Goal: Information Seeking & Learning: Learn about a topic

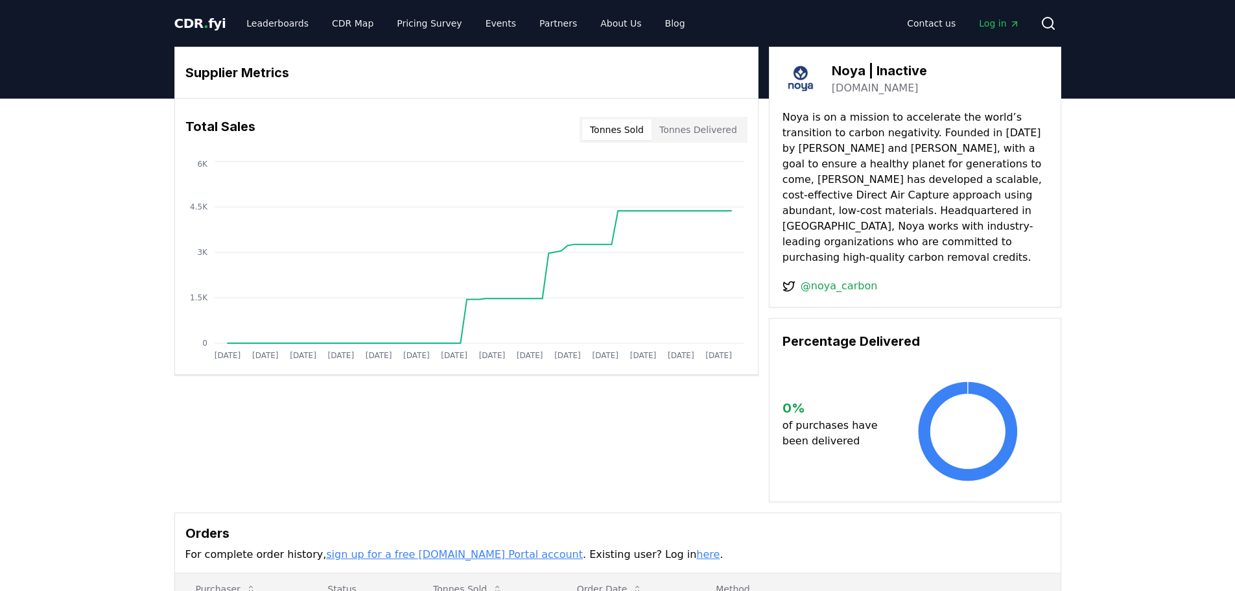
click at [885, 73] on h3 "Noya | Inactive" at bounding box center [879, 70] width 95 height 19
drag, startPoint x: 879, startPoint y: 75, endPoint x: 915, endPoint y: 75, distance: 36.3
click at [915, 75] on h3 "Noya | Inactive" at bounding box center [879, 70] width 95 height 19
click at [852, 278] on link "@noya_carbon" at bounding box center [839, 286] width 77 height 16
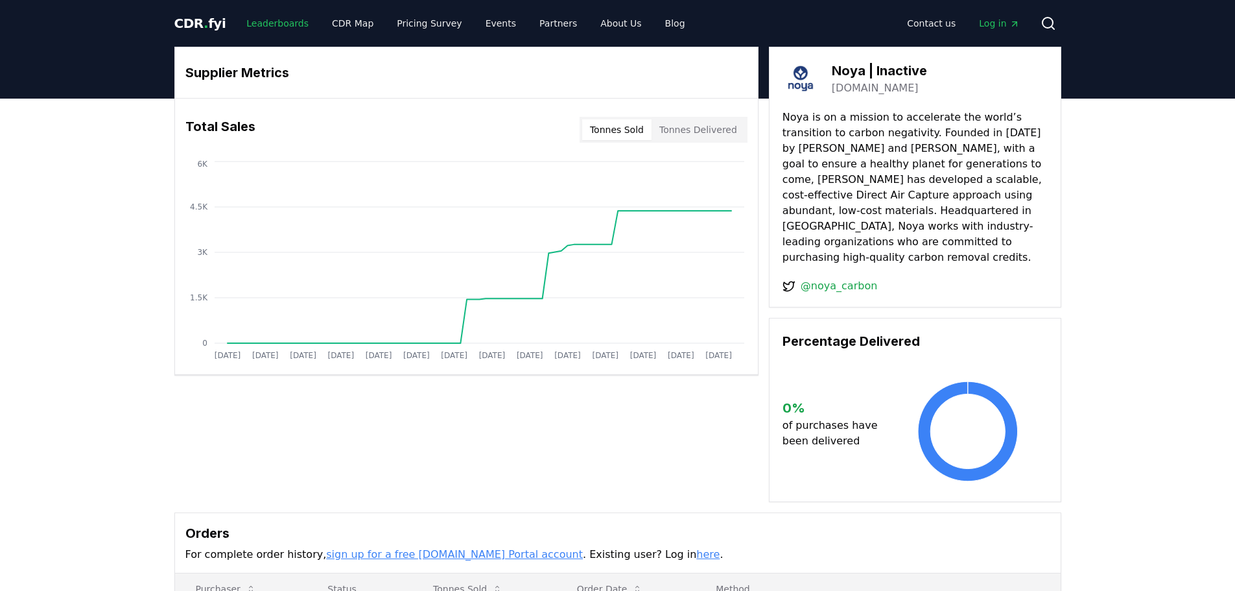
click at [274, 25] on link "Leaderboards" at bounding box center [277, 23] width 83 height 23
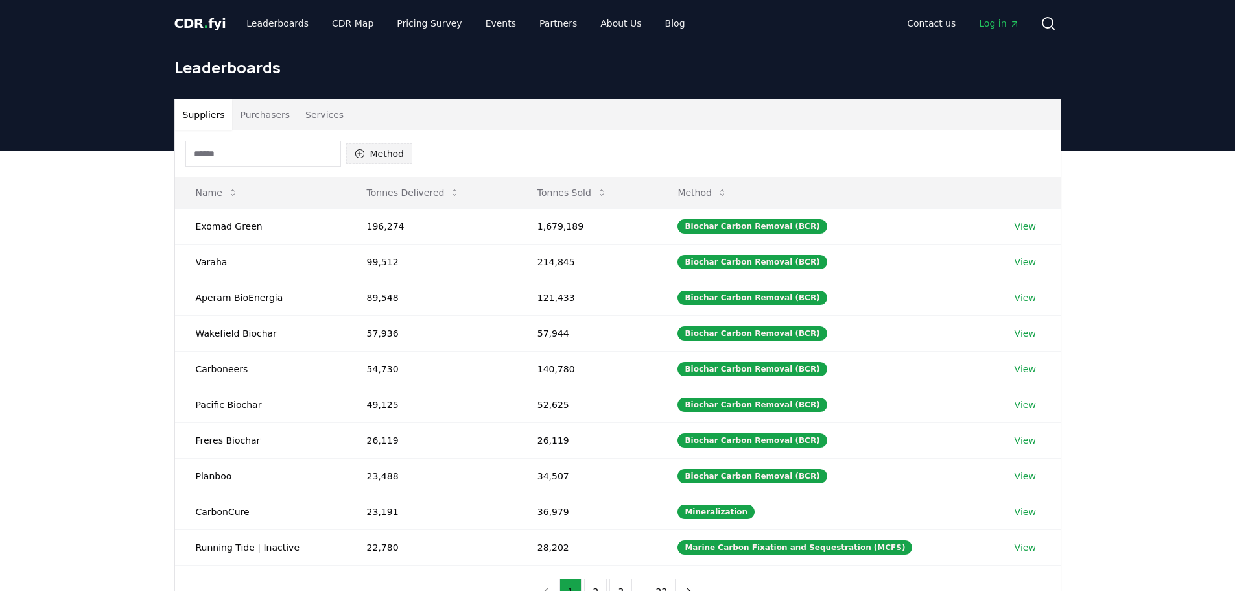
click at [364, 152] on icon "button" at bounding box center [359, 153] width 9 height 9
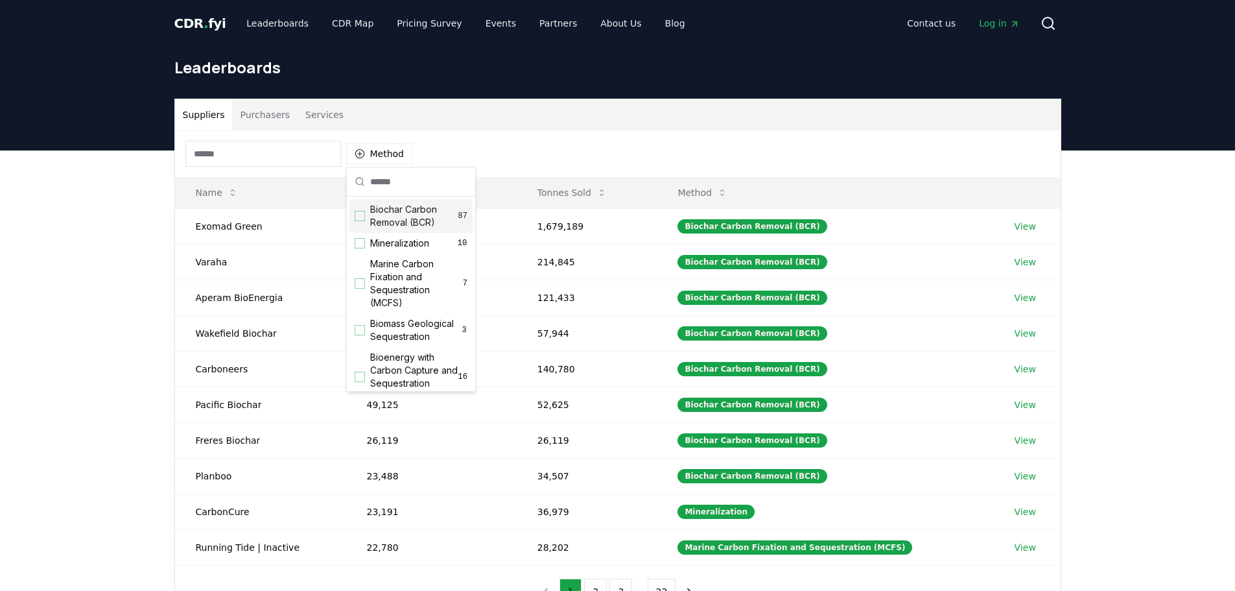
click at [292, 155] on input at bounding box center [263, 154] width 156 height 26
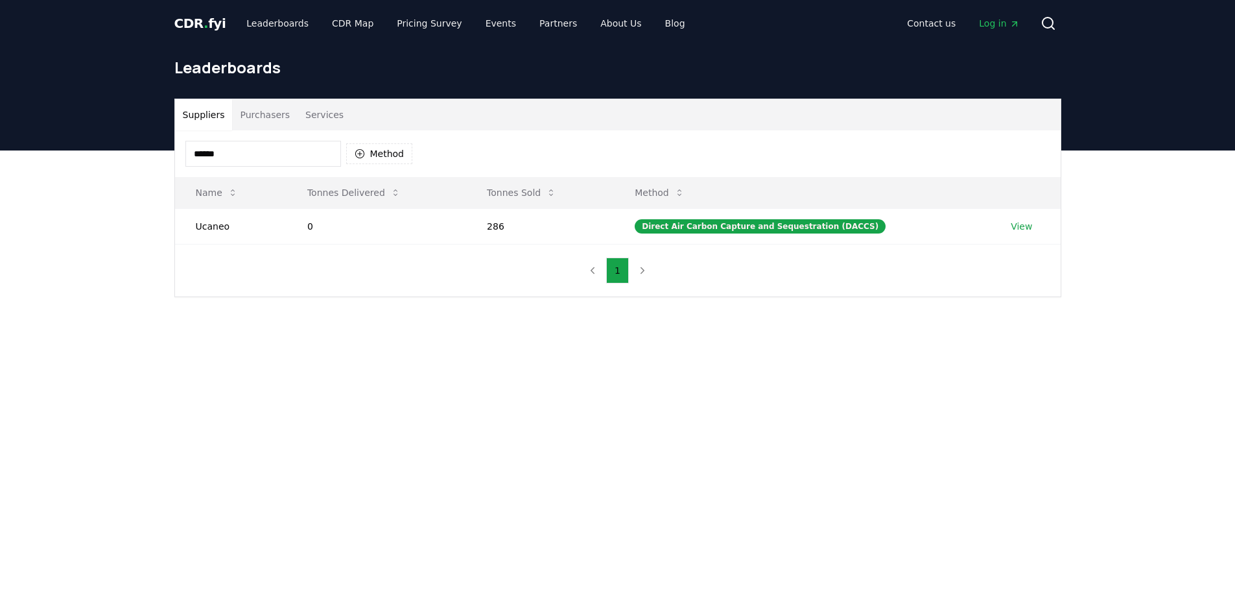
type input "******"
